Goal: Transaction & Acquisition: Purchase product/service

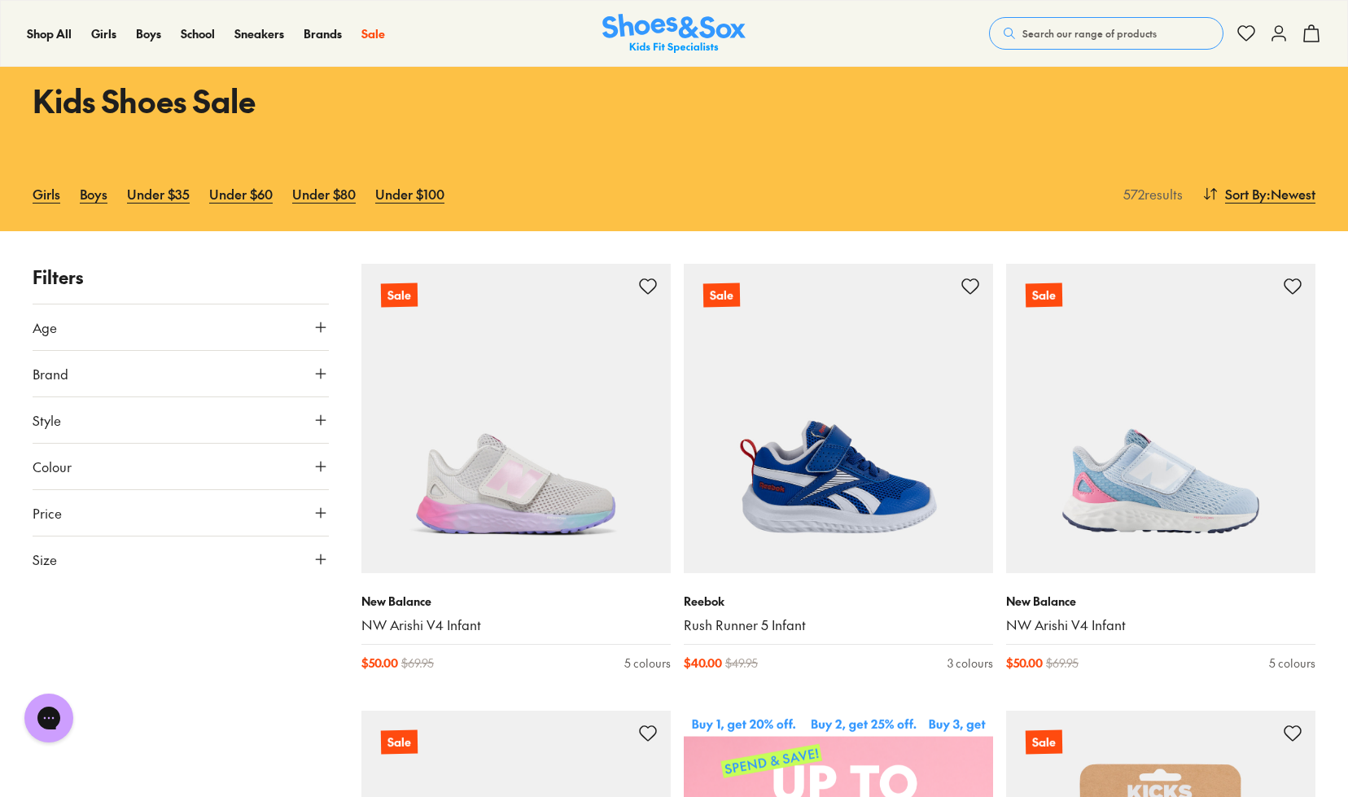
click at [322, 326] on icon at bounding box center [321, 327] width 16 height 16
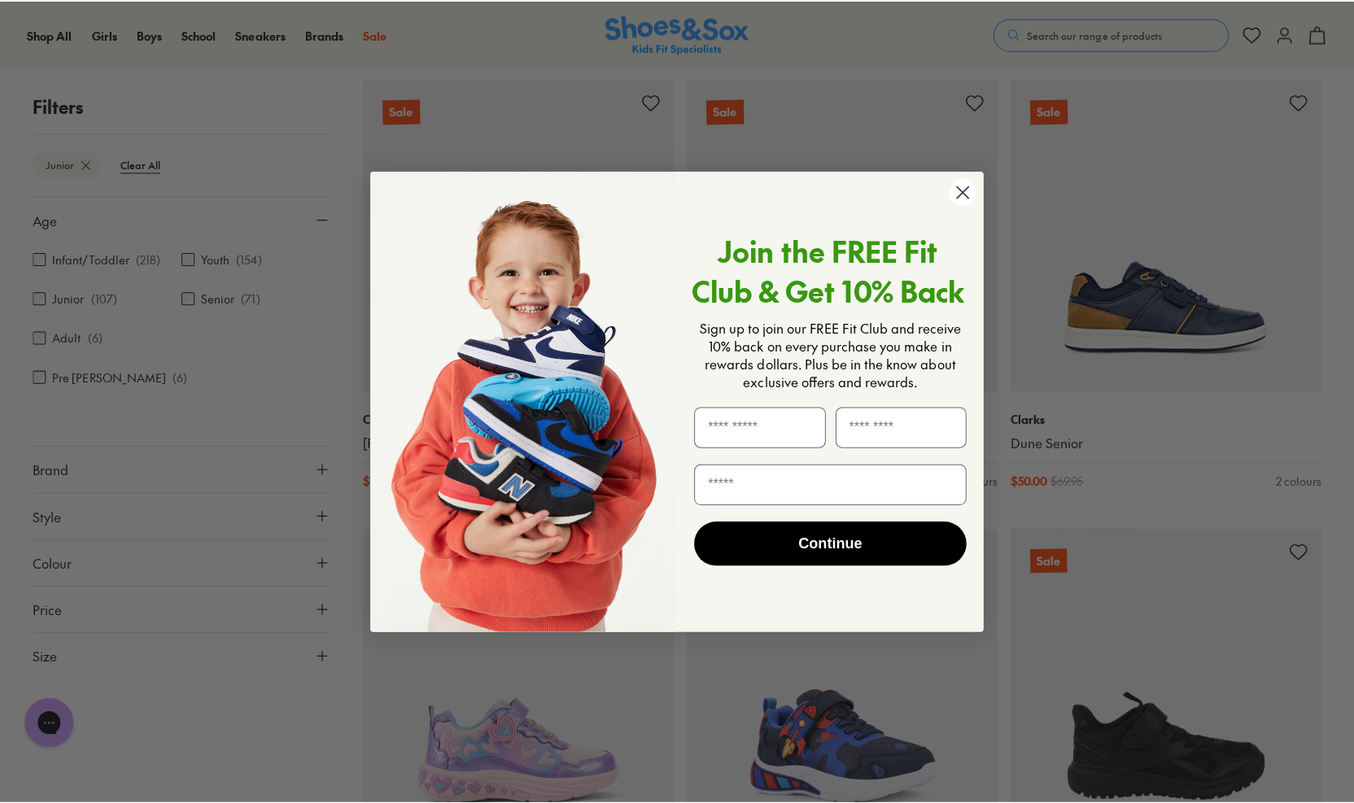
scroll to position [1596, 0]
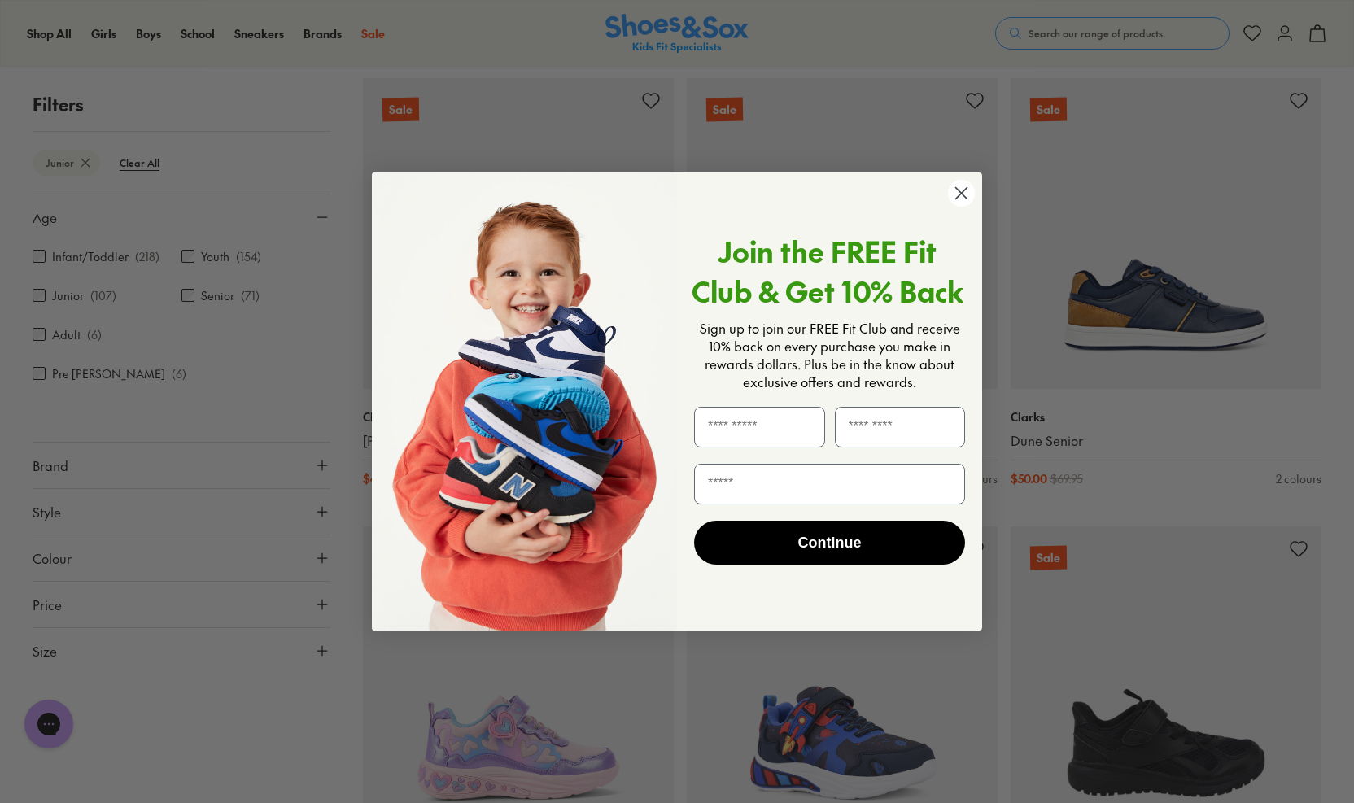
click at [961, 194] on icon "Close dialog" at bounding box center [961, 193] width 11 height 11
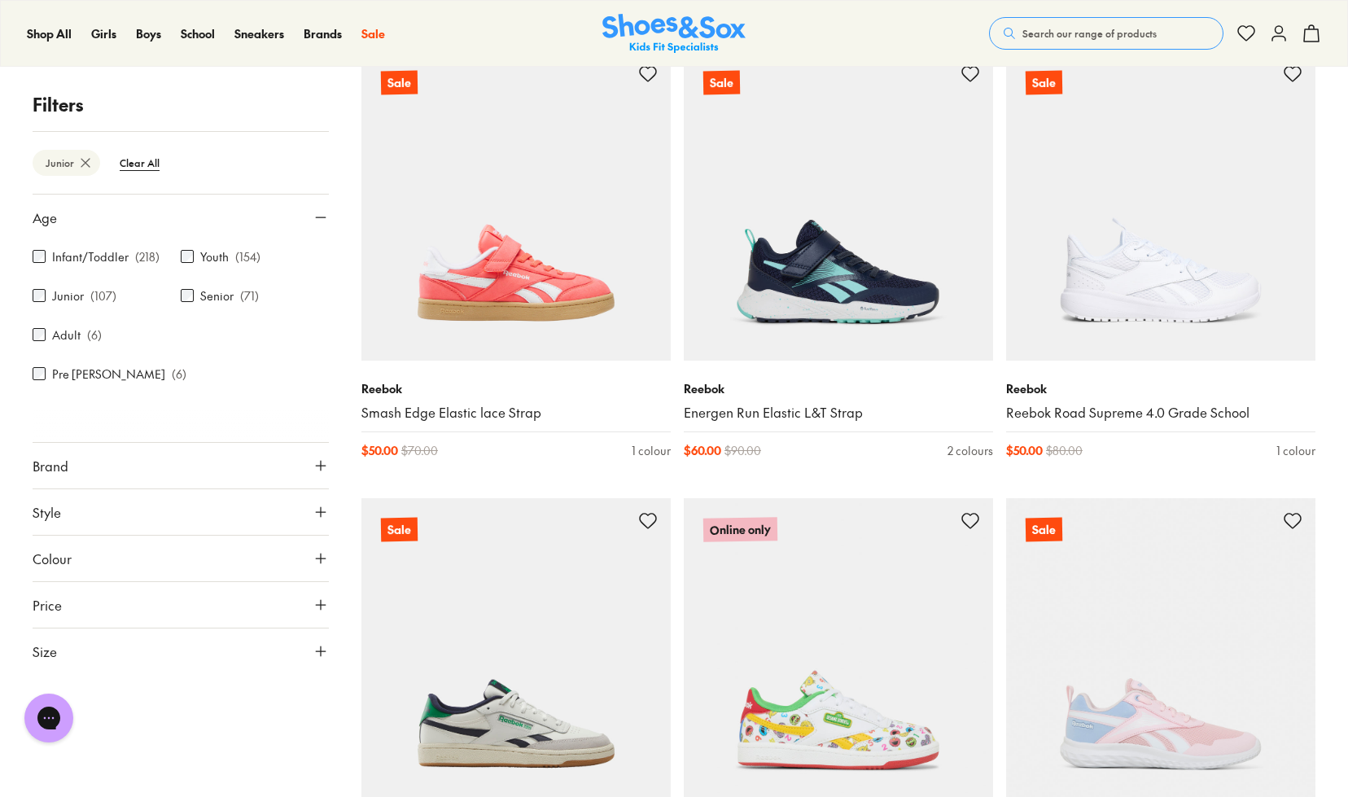
scroll to position [3854, 0]
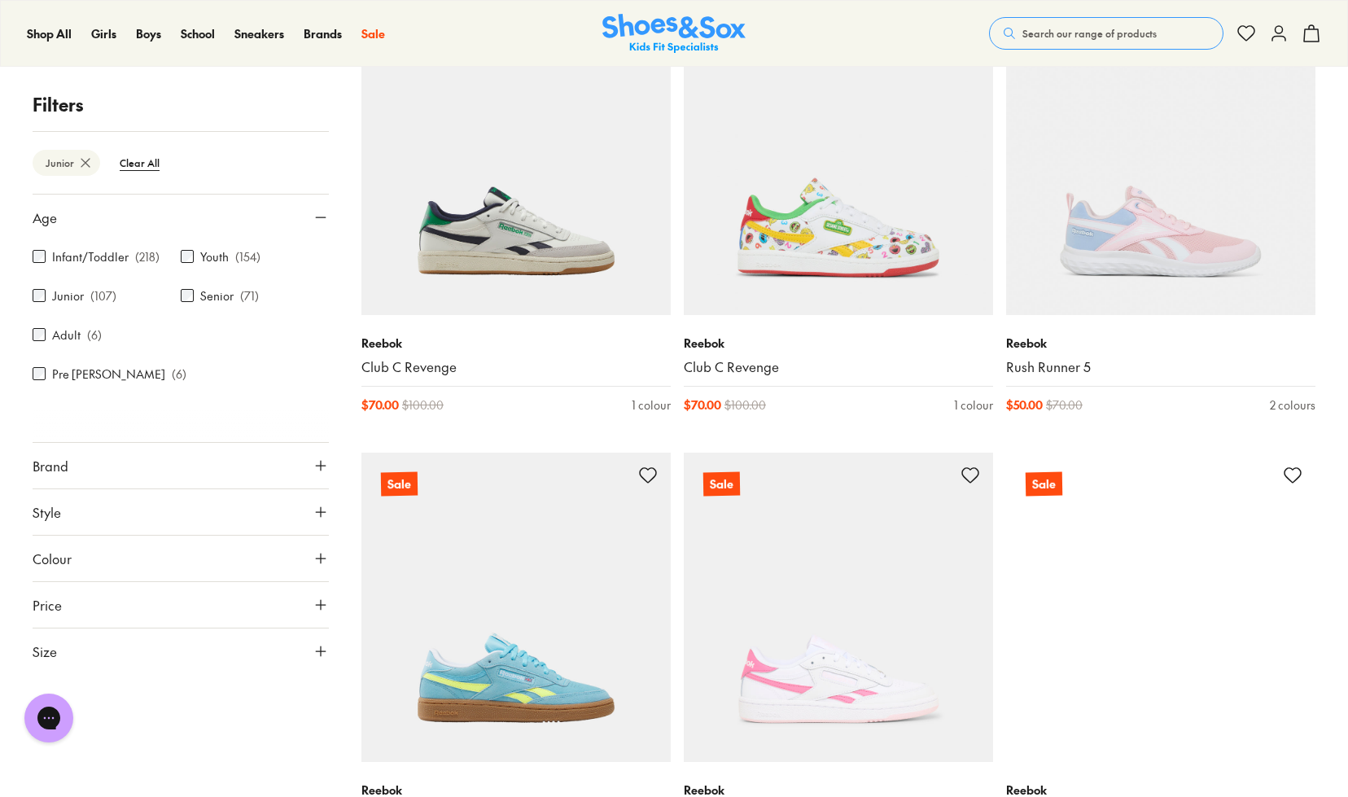
scroll to position [4270, 0]
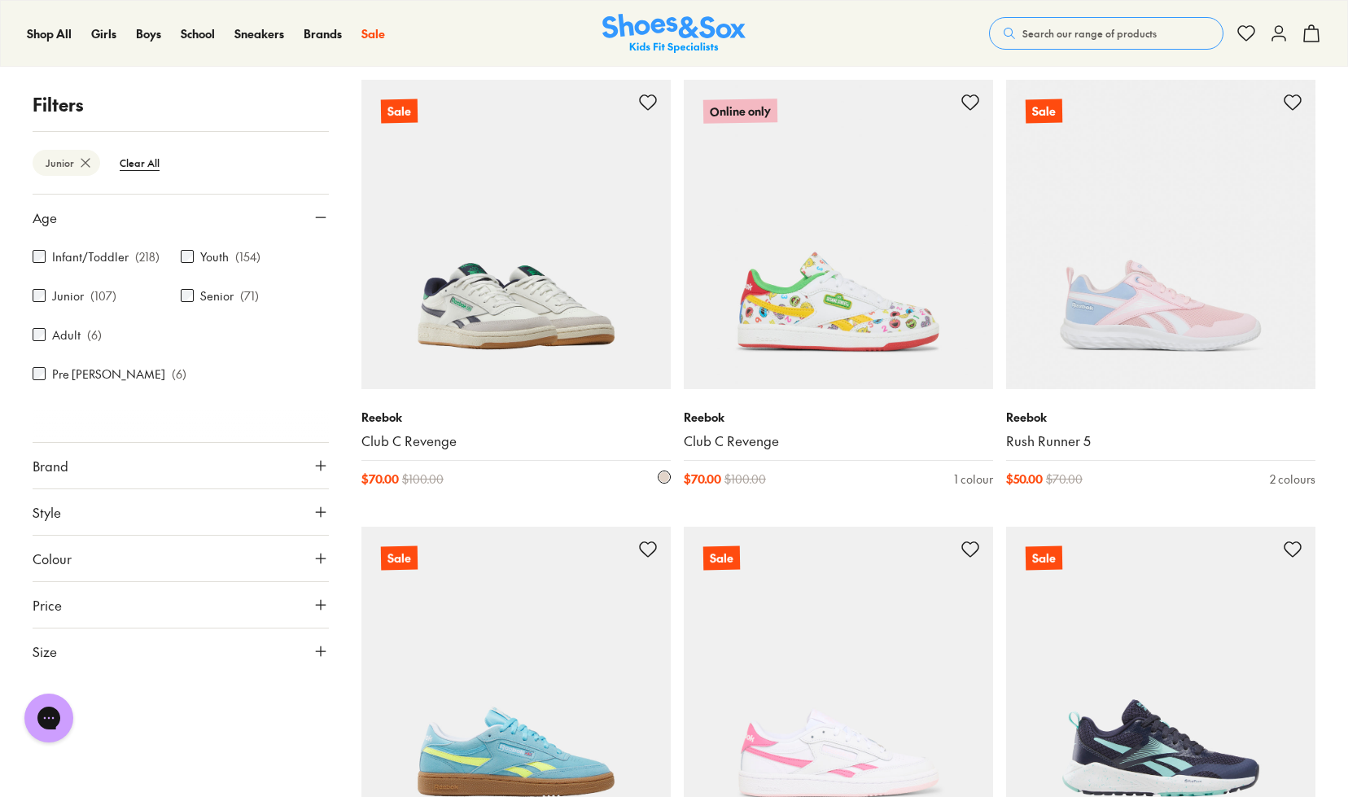
click at [403, 433] on link "Club C Revenge" at bounding box center [515, 441] width 309 height 18
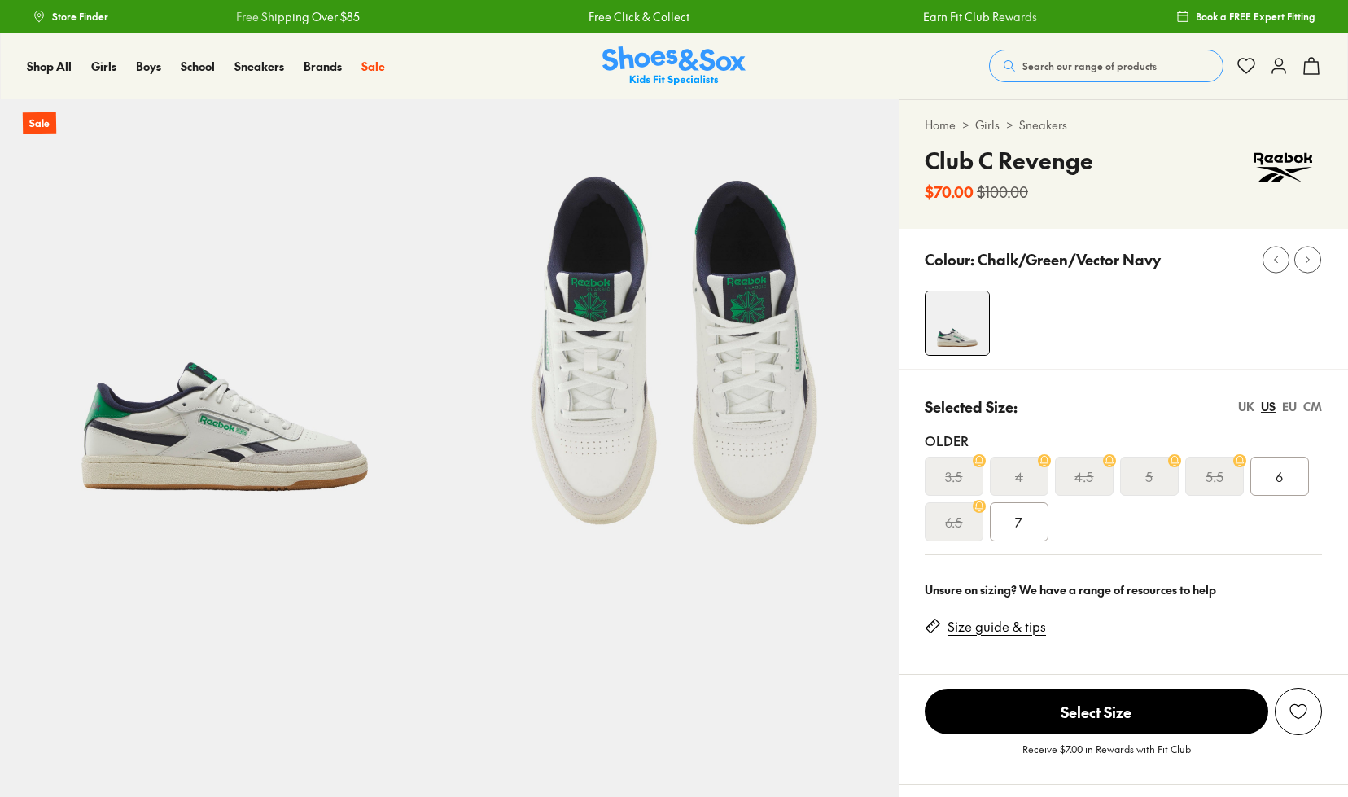
select select "*"
click at [1251, 402] on div "UK" at bounding box center [1246, 406] width 16 height 17
click at [1268, 408] on div "US" at bounding box center [1268, 406] width 15 height 17
click at [1310, 409] on div "CM" at bounding box center [1312, 406] width 19 height 17
click at [1247, 405] on div "UK" at bounding box center [1246, 406] width 16 height 17
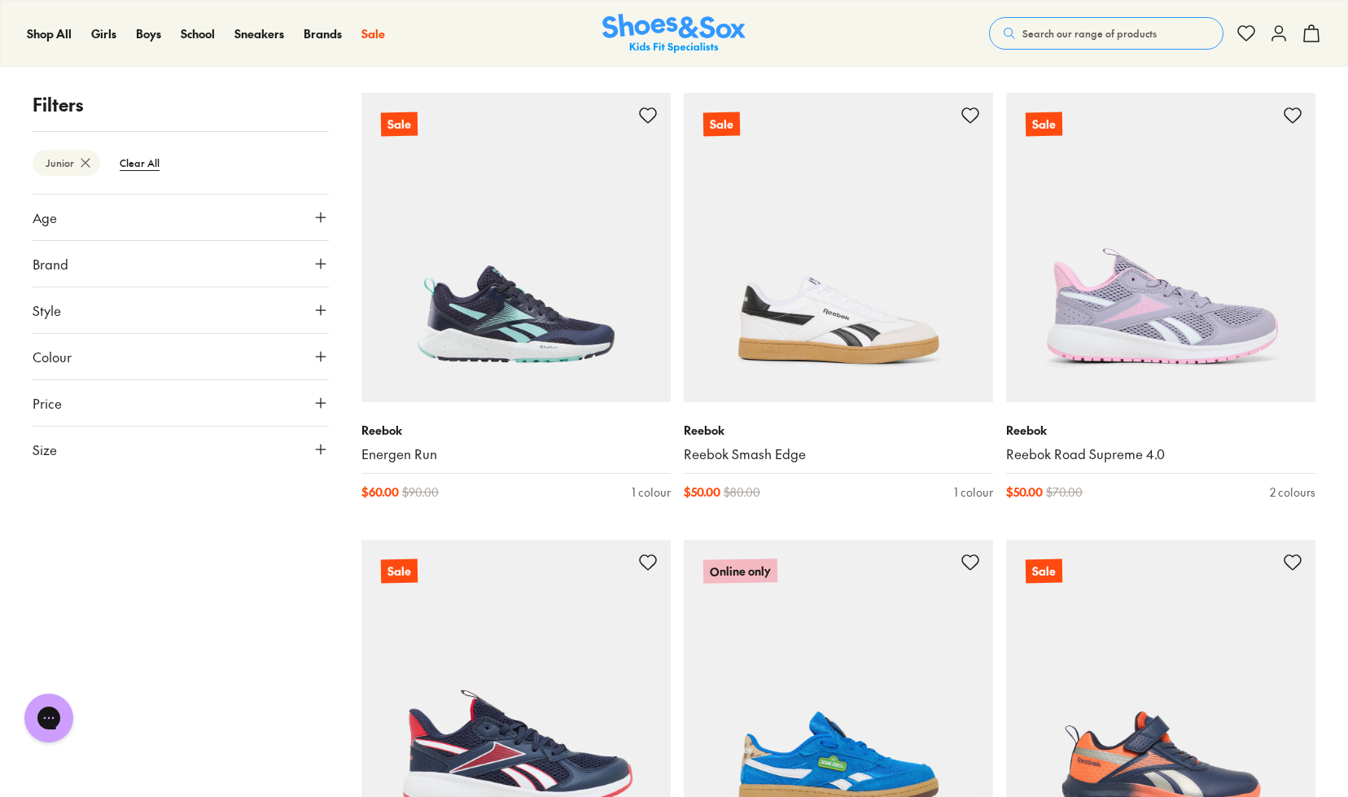
scroll to position [314, 0]
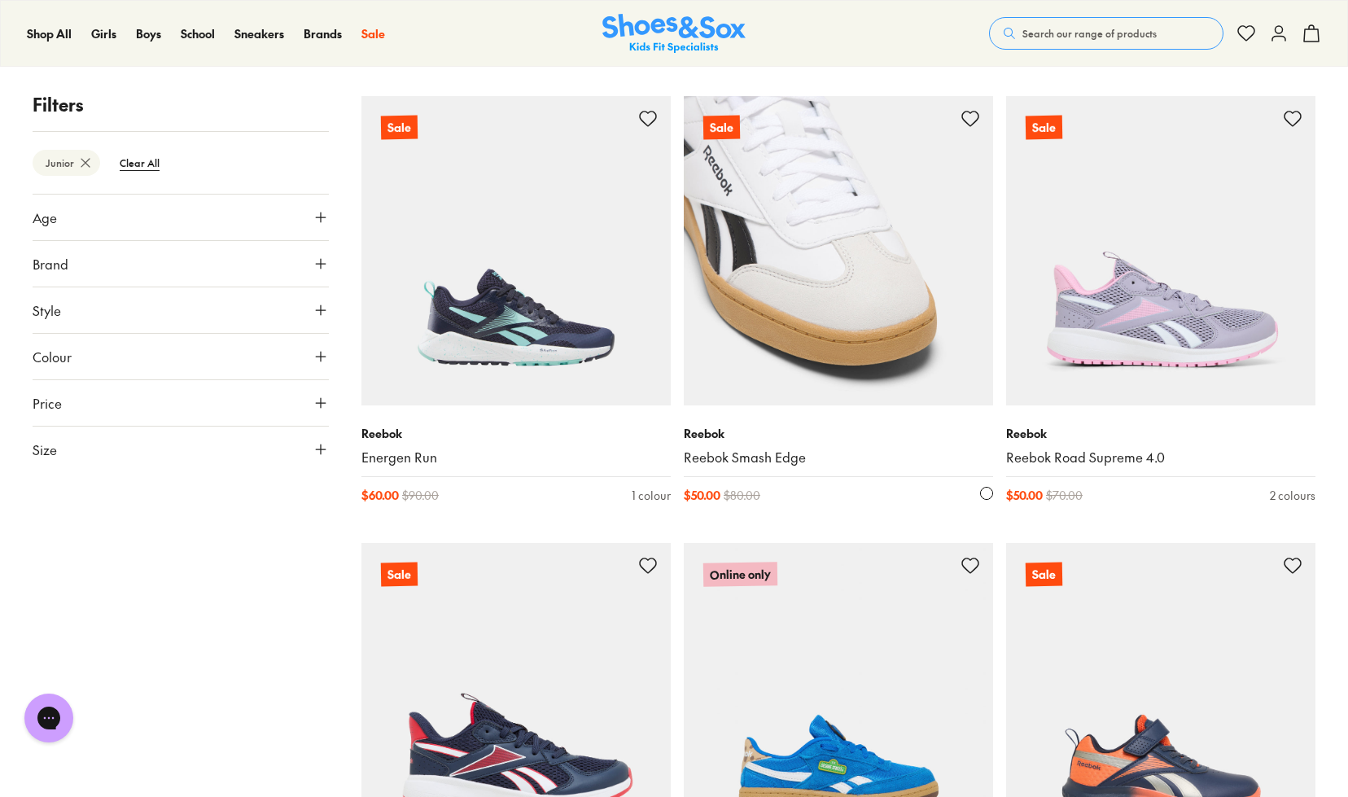
click at [754, 463] on link "Reebok Smash Edge" at bounding box center [838, 457] width 309 height 18
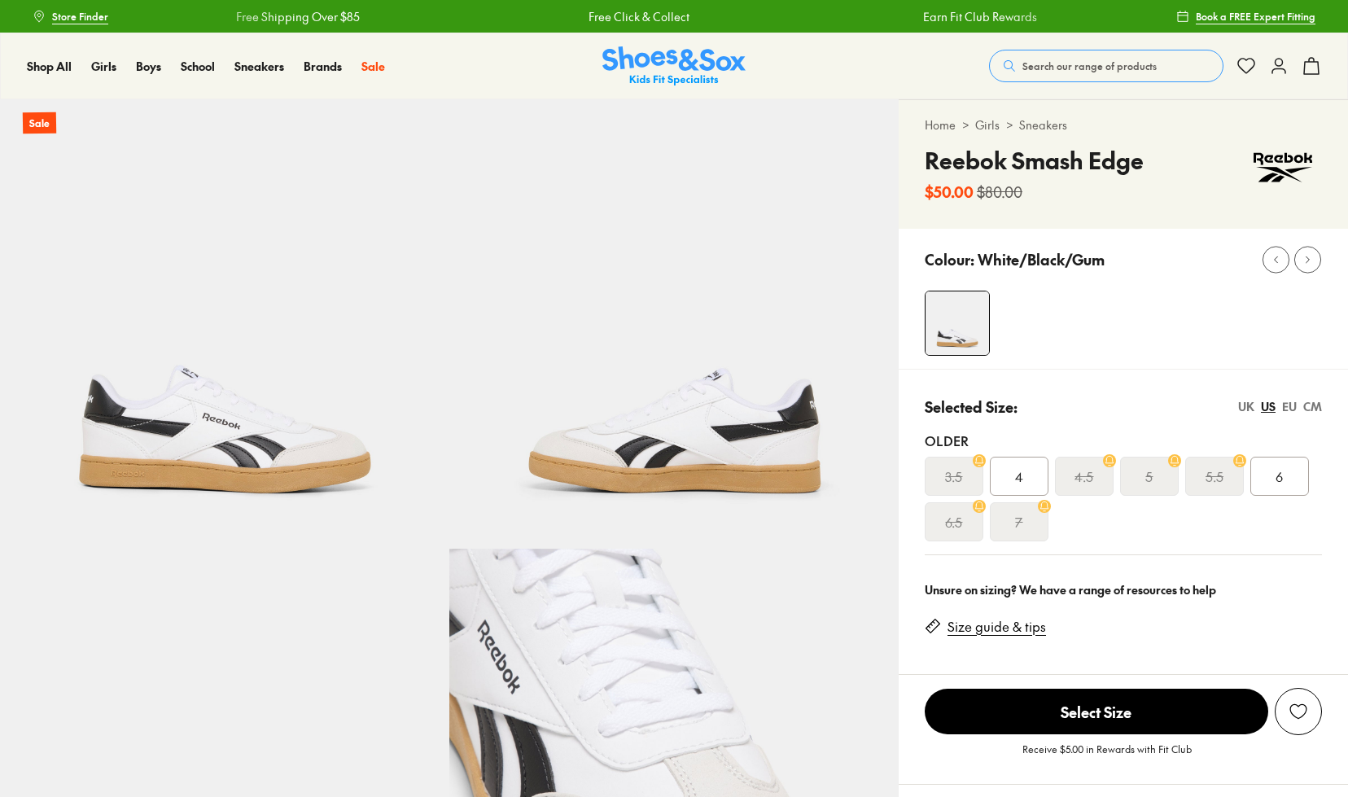
select select "*"
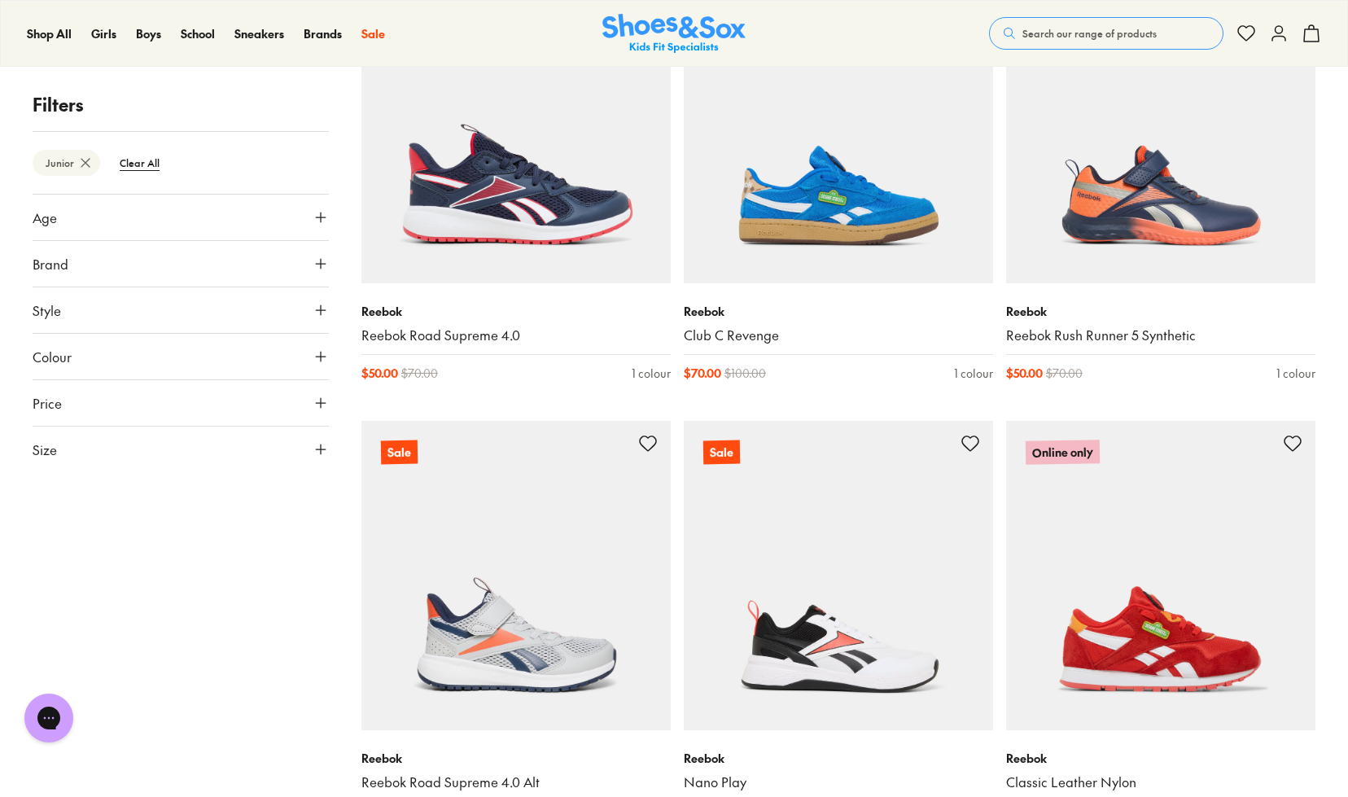
scroll to position [807, 0]
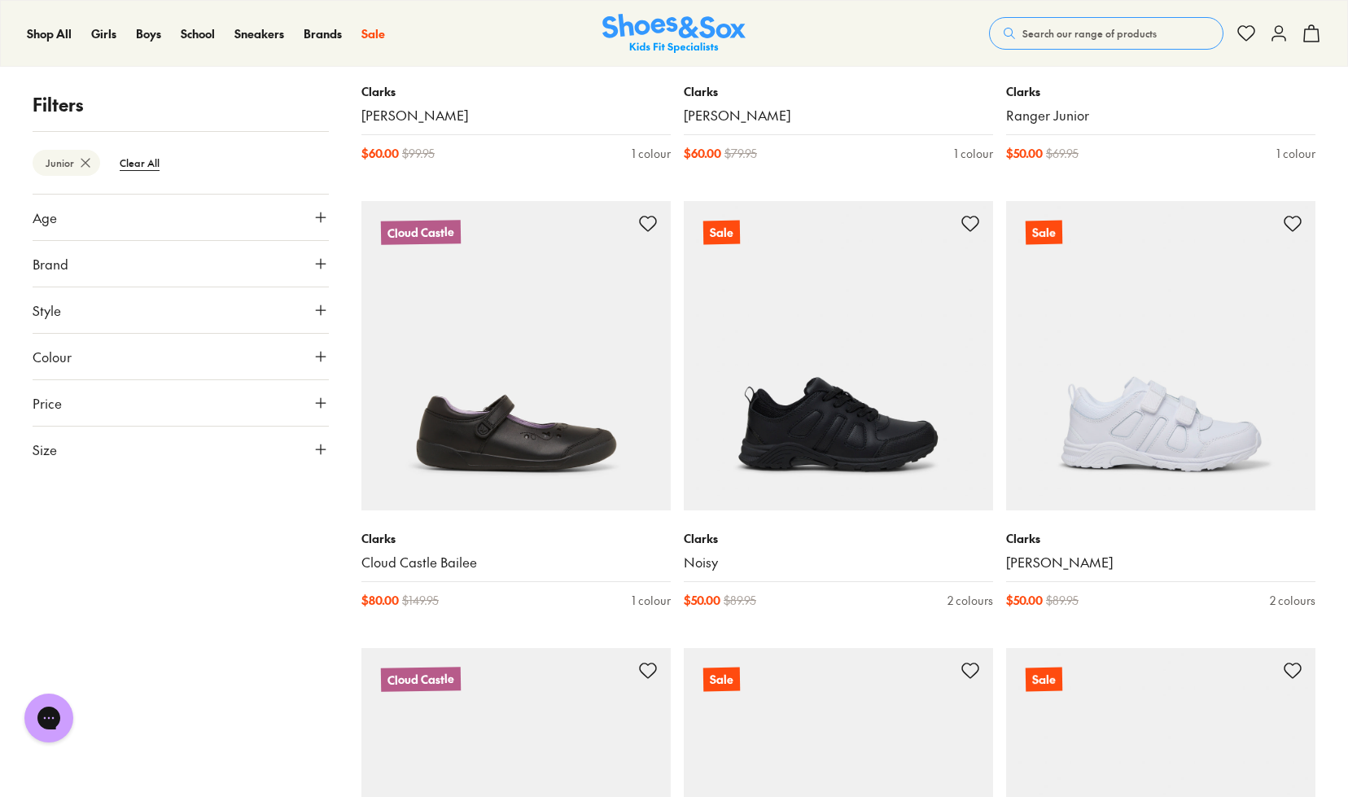
scroll to position [5275, 0]
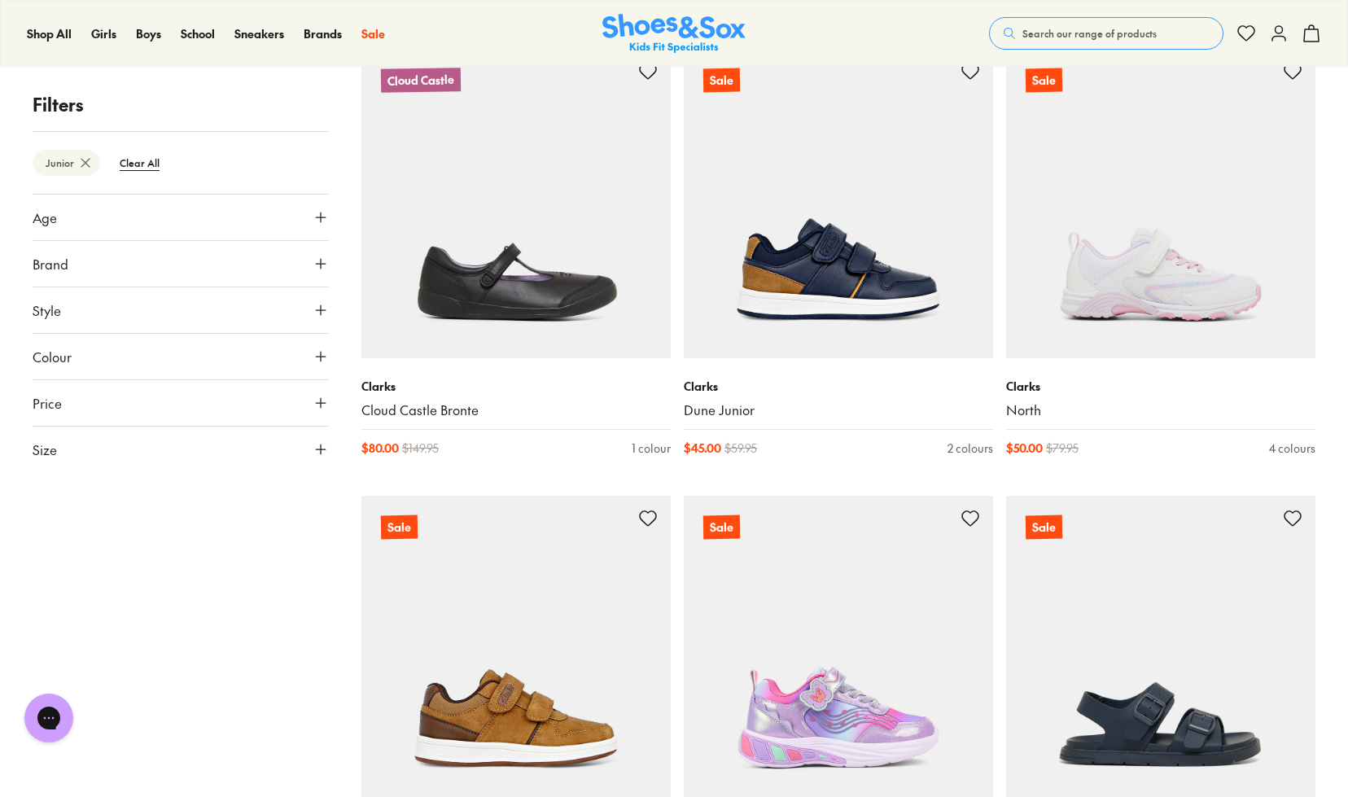
click at [310, 225] on button "Age" at bounding box center [181, 218] width 296 height 46
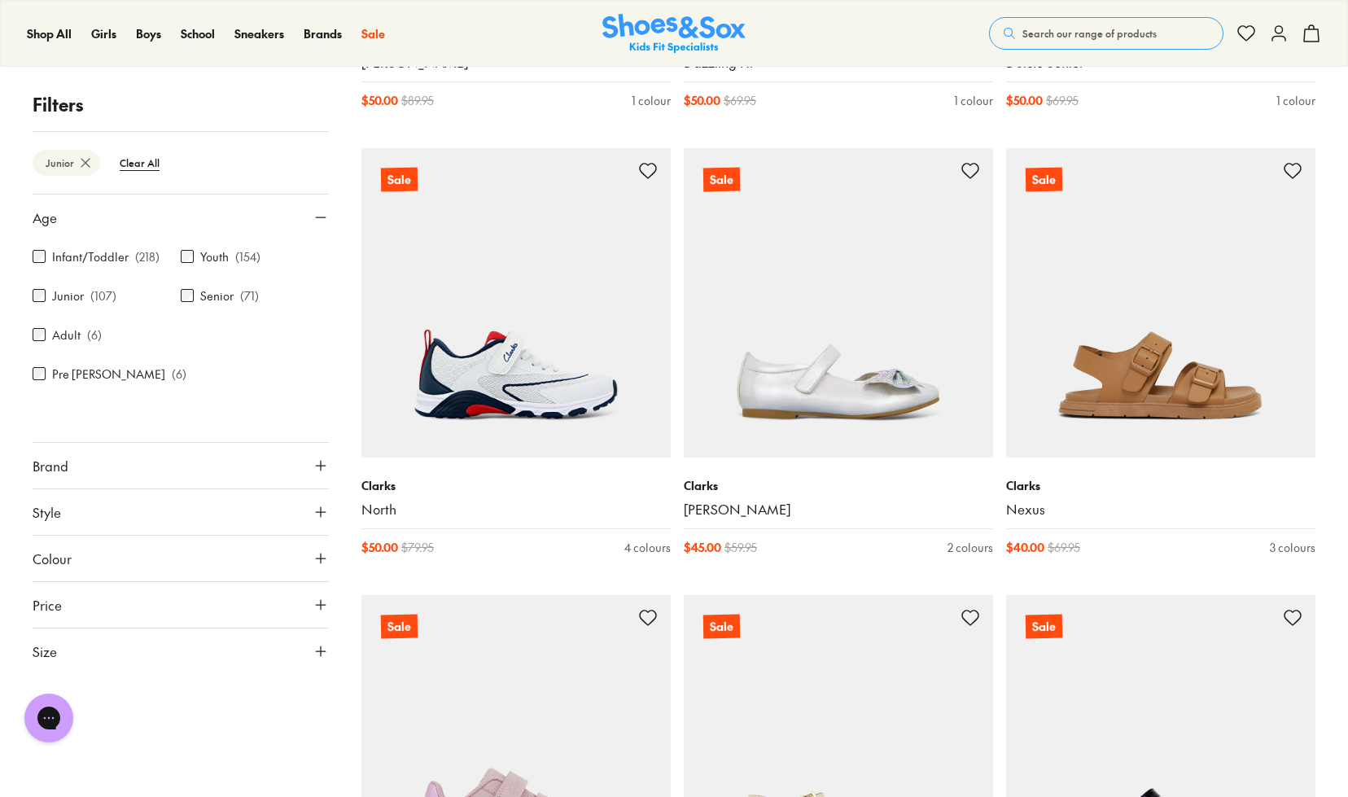
scroll to position [6783, 0]
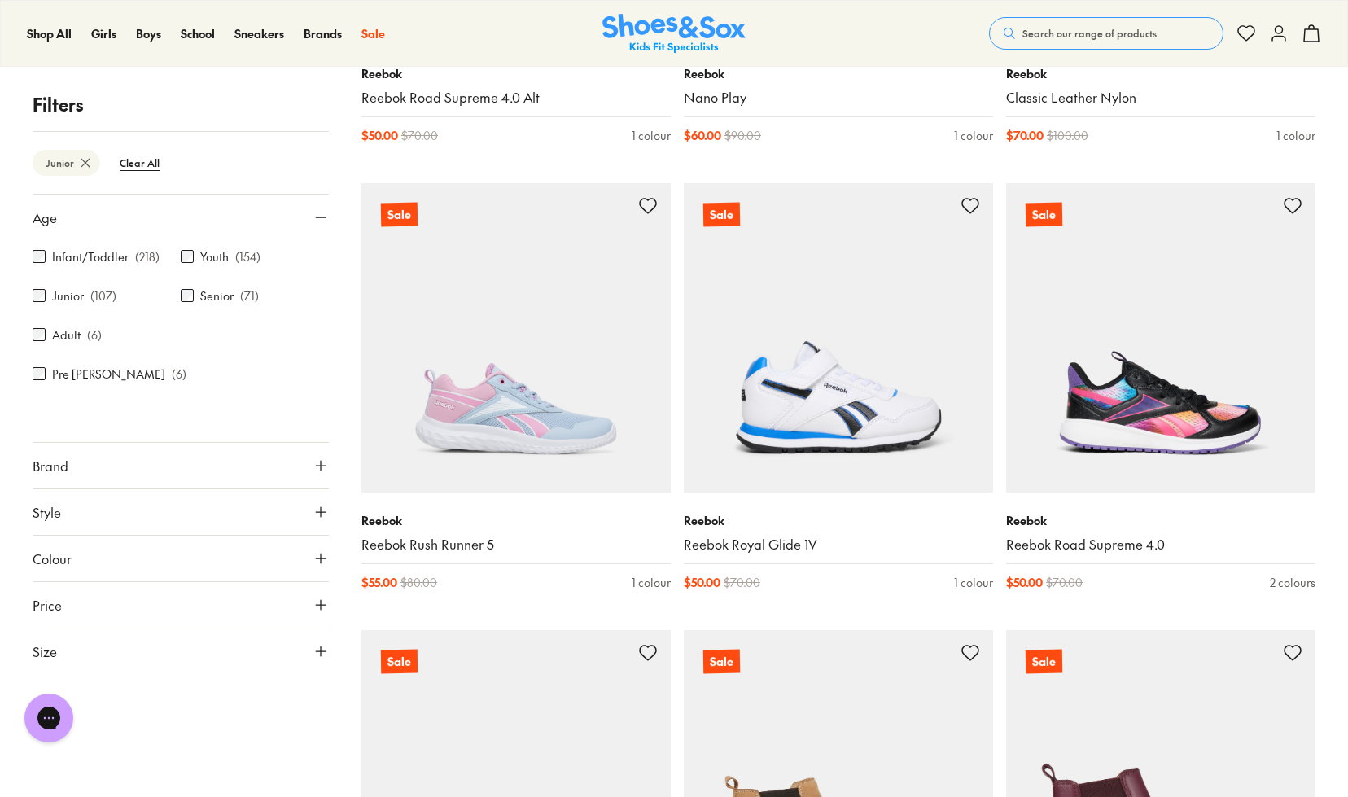
scroll to position [1215, 0]
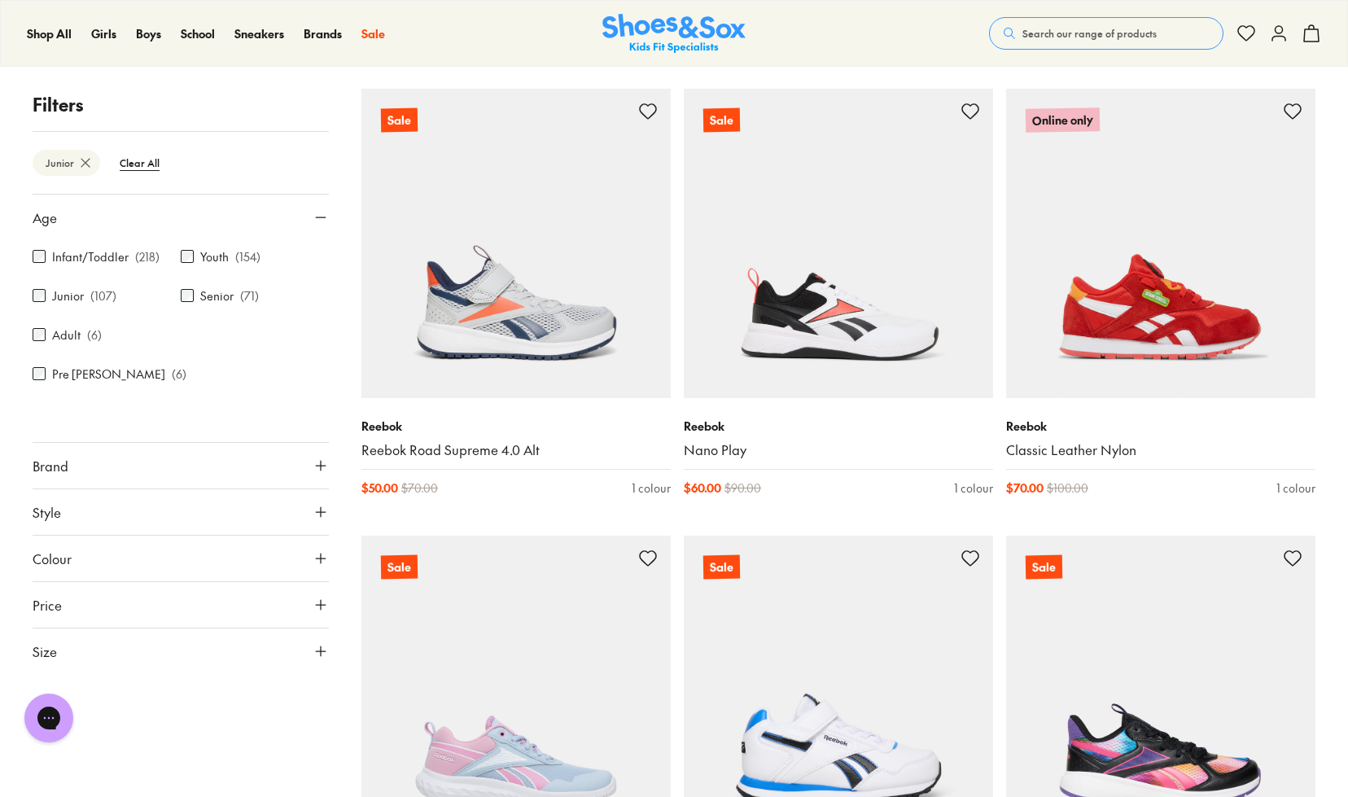
click at [55, 291] on label "Junior" at bounding box center [68, 295] width 32 height 17
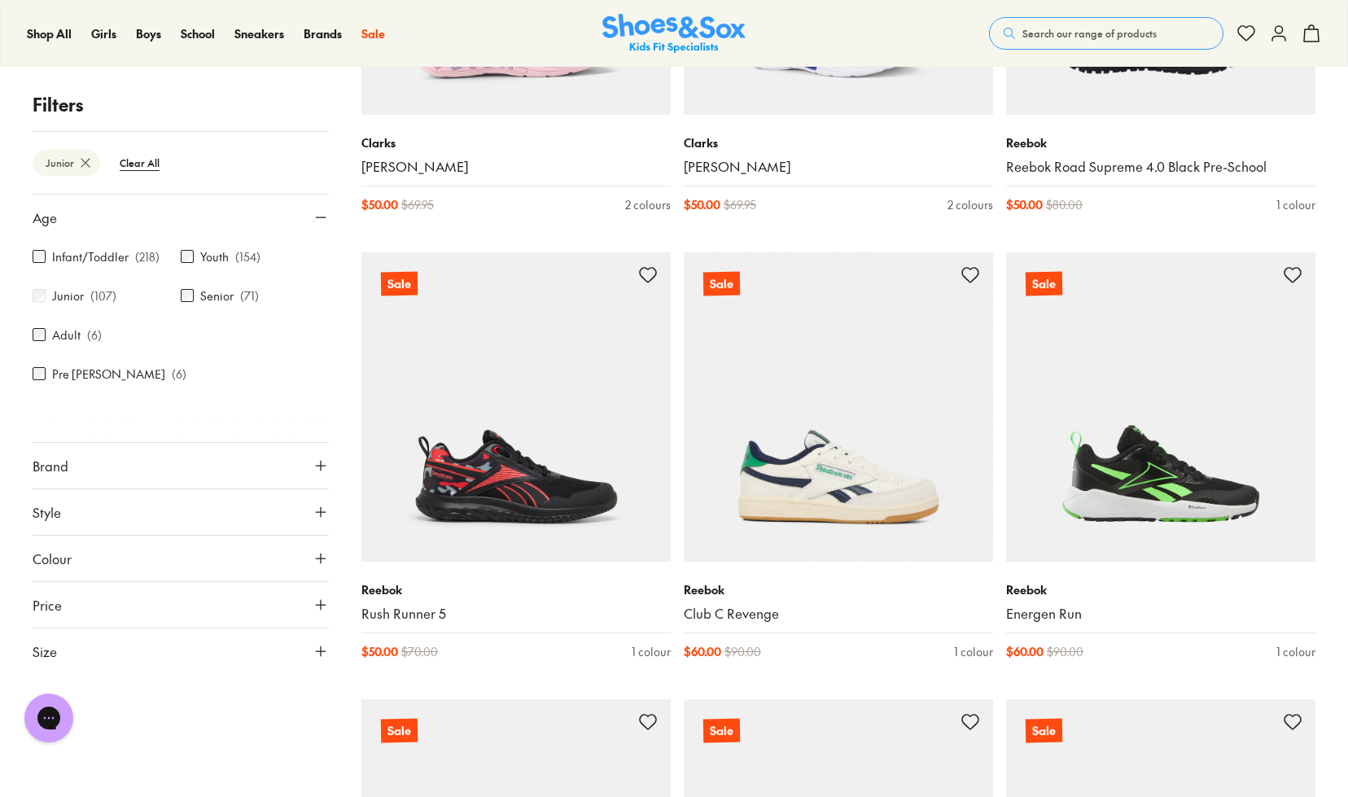
scroll to position [2303, 0]
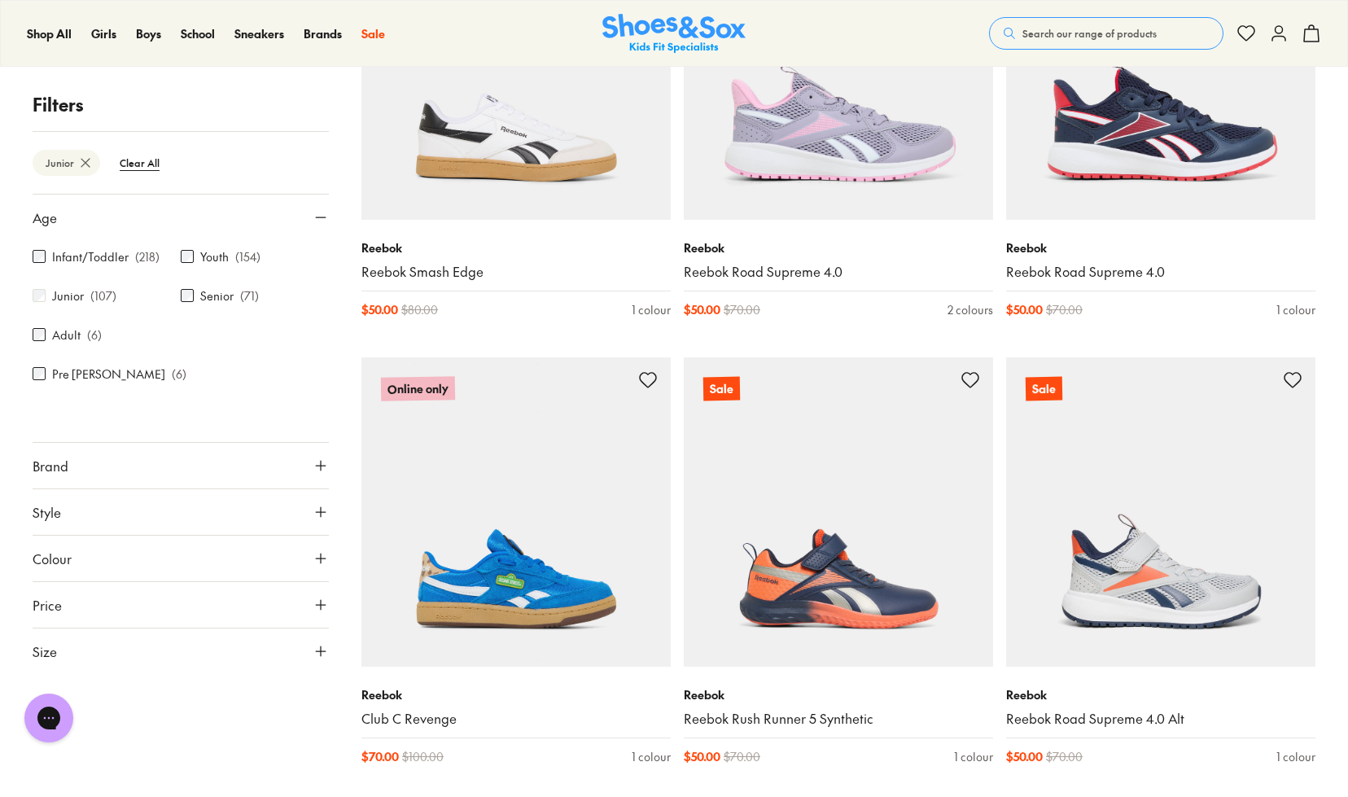
scroll to position [5341, 0]
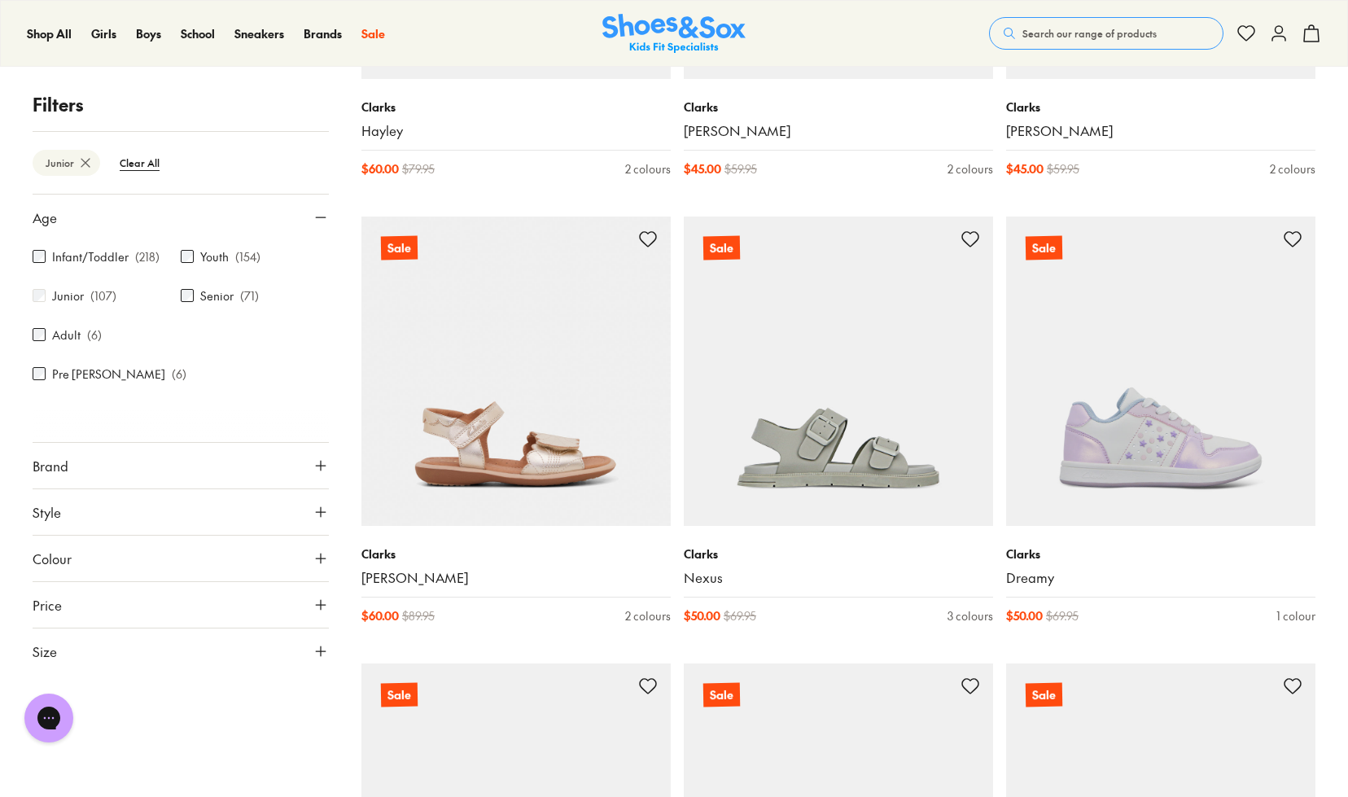
scroll to position [12131, 0]
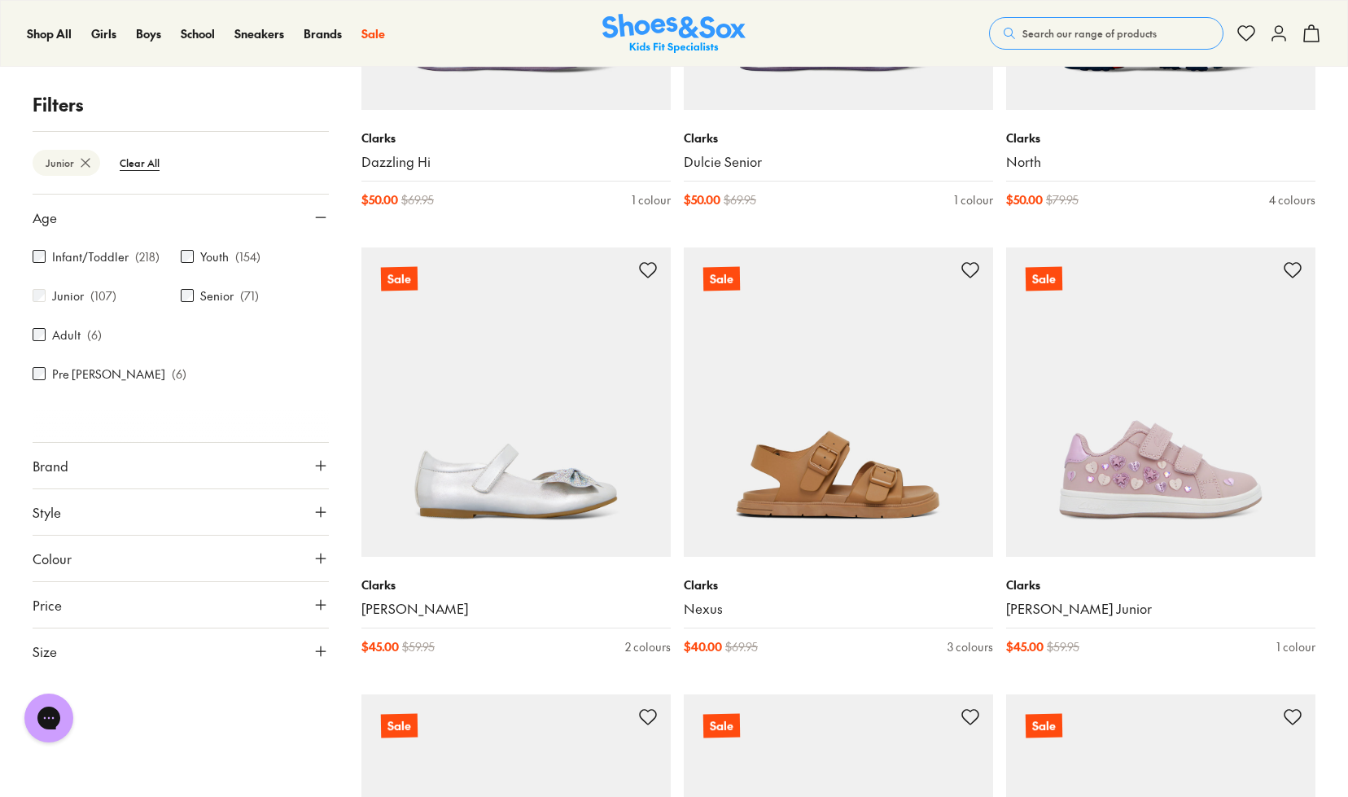
scroll to position [11191, 0]
